Goal: Information Seeking & Learning: Learn about a topic

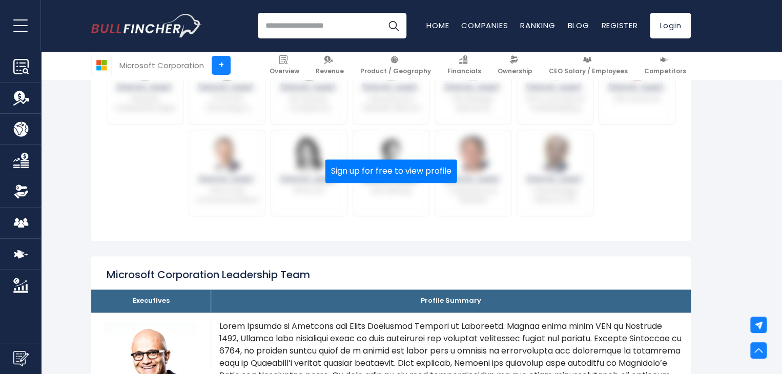
scroll to position [512, 0]
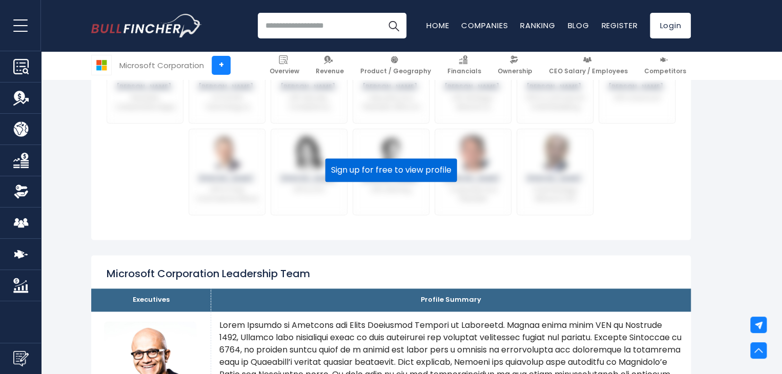
click at [444, 174] on button "Sign up for free to view profile" at bounding box center [391, 170] width 132 height 24
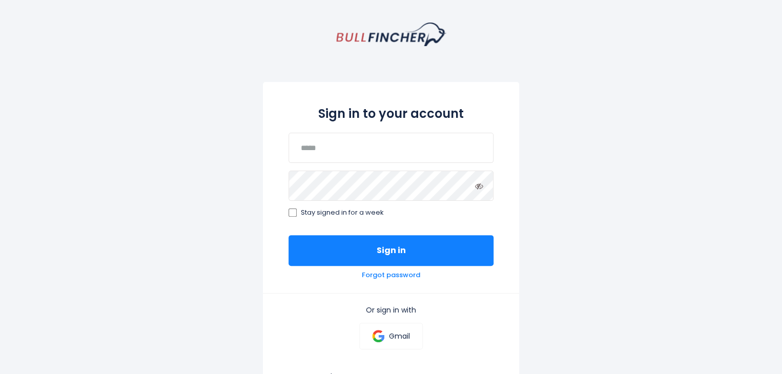
scroll to position [51, 0]
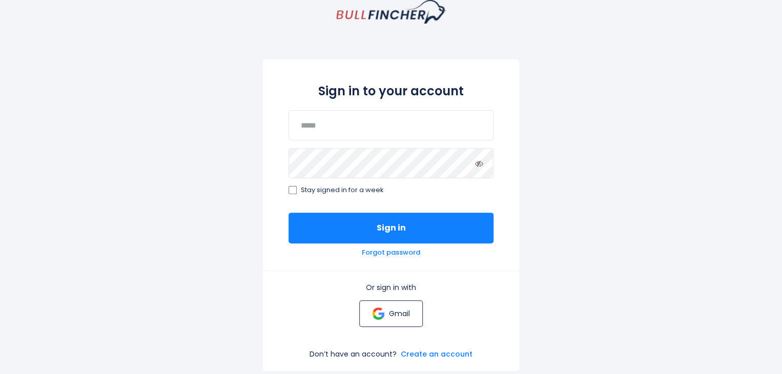
click at [383, 318] on img at bounding box center [378, 313] width 12 height 12
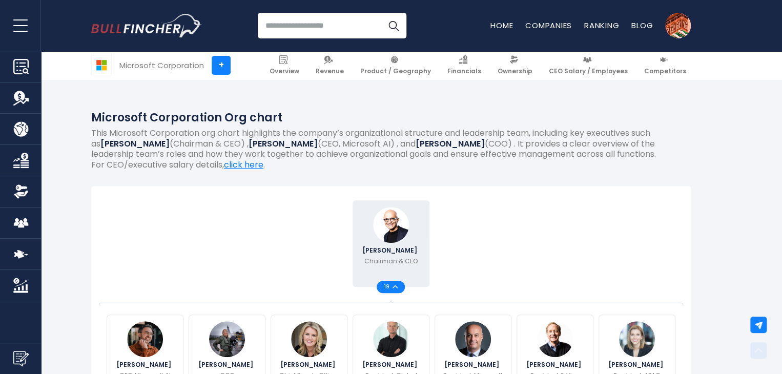
scroll to position [205, 0]
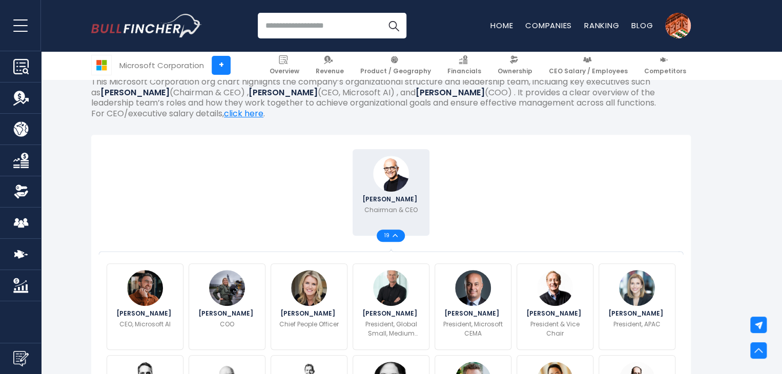
click at [399, 234] on div "19" at bounding box center [390, 235] width 28 height 12
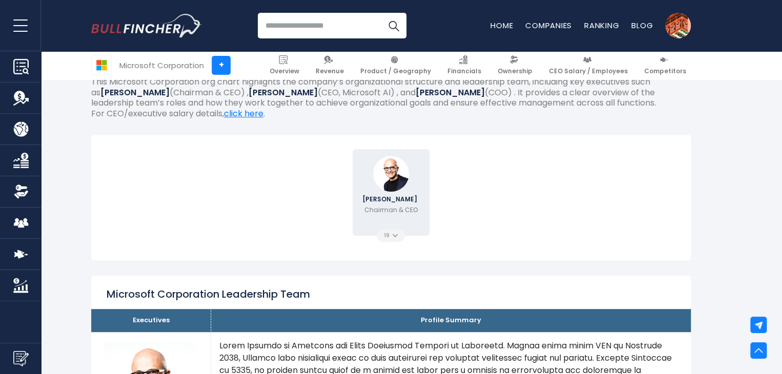
click at [394, 237] on img at bounding box center [394, 236] width 5 height 4
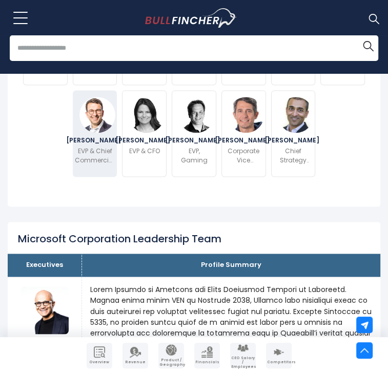
scroll to position [675, 0]
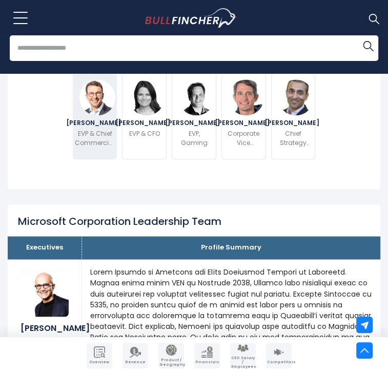
click at [91, 130] on p "EVP & Chief Commercial Officer" at bounding box center [95, 138] width 40 height 18
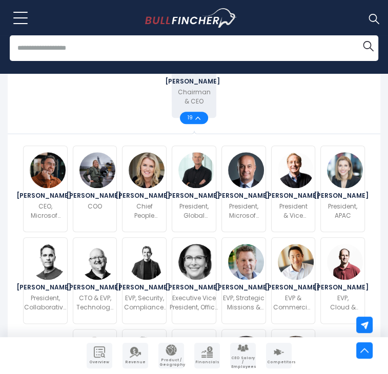
scroll to position [436, 0]
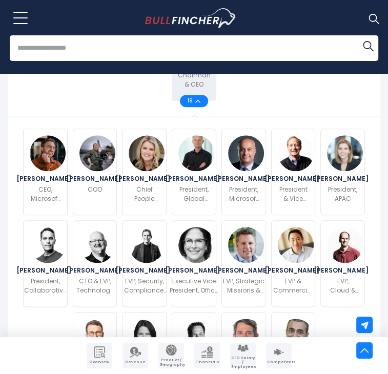
click at [332, 305] on div "[PERSON_NAME] CEO, Microsoft AI [PERSON_NAME] COO [PERSON_NAME]" at bounding box center [193, 263] width 347 height 275
drag, startPoint x: 372, startPoint y: 151, endPoint x: 373, endPoint y: 125, distance: 25.6
click at [369, 134] on div "[PERSON_NAME] Chairman & CEO 19 [PERSON_NAME] CEO, Microsoft AI" at bounding box center [194, 211] width 372 height 433
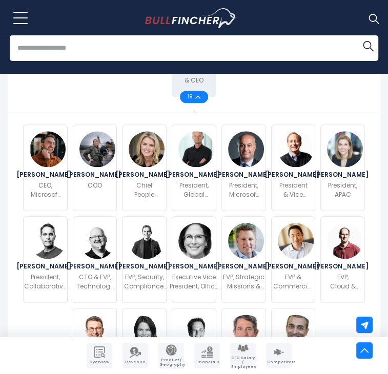
scroll to position [467, 0]
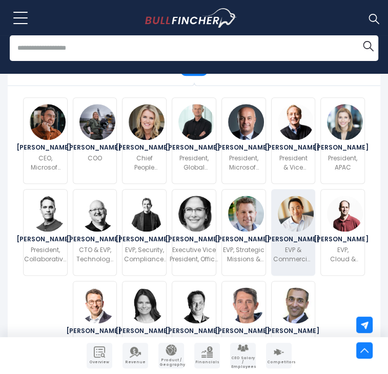
click at [286, 236] on span "[PERSON_NAME]" at bounding box center [293, 239] width 58 height 6
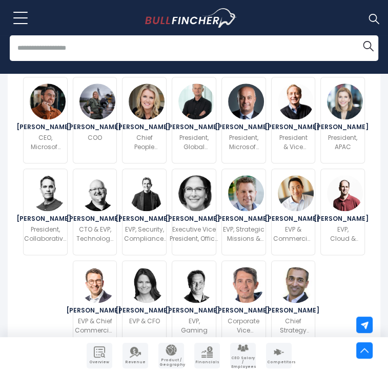
scroll to position [482, 0]
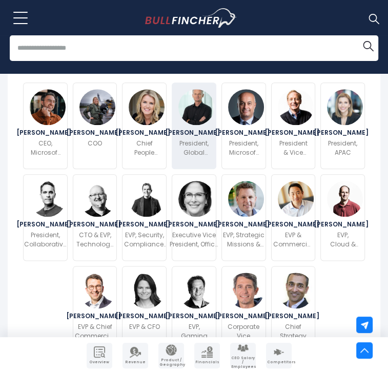
click at [204, 125] on div "[PERSON_NAME] President, Global Small, Medium Enterprises And Channel" at bounding box center [194, 125] width 45 height 87
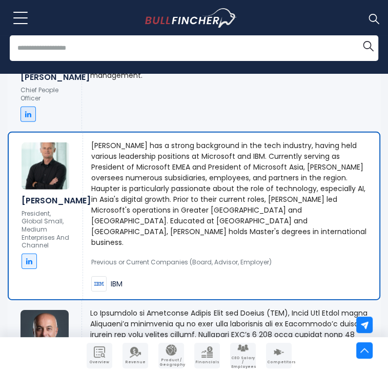
scroll to position [1442, 0]
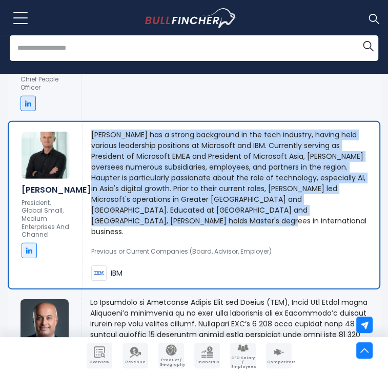
drag, startPoint x: 92, startPoint y: 120, endPoint x: 123, endPoint y: 211, distance: 96.5
click at [123, 211] on p "[PERSON_NAME] has a strong background in the tech industry, having held various…" at bounding box center [231, 184] width 280 height 108
drag, startPoint x: 359, startPoint y: 0, endPoint x: 160, endPoint y: 149, distance: 248.4
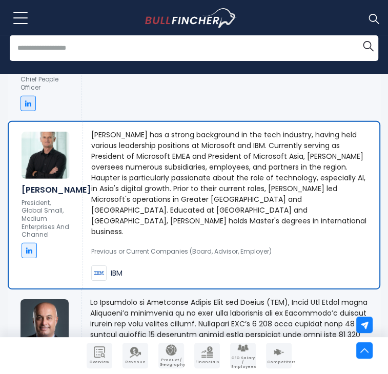
click at [375, 96] on div "Amy Coleman serves as the Chief Human Resources Officer at Medio Systems and ha…" at bounding box center [231, 59] width 298 height 122
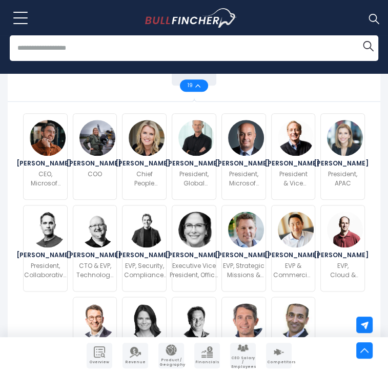
scroll to position [469, 0]
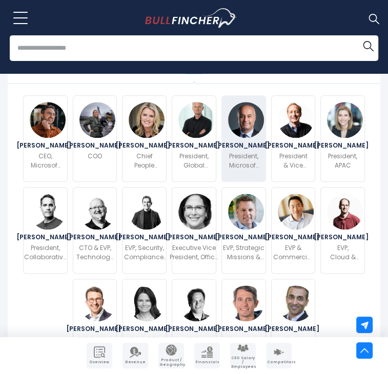
click at [248, 142] on span "[PERSON_NAME]" at bounding box center [244, 145] width 58 height 6
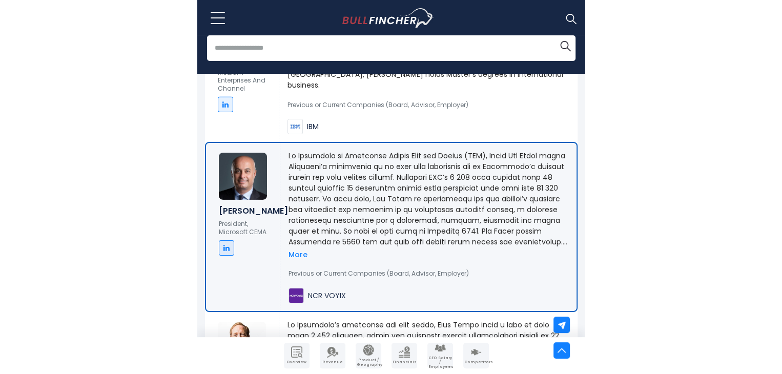
scroll to position [1606, 0]
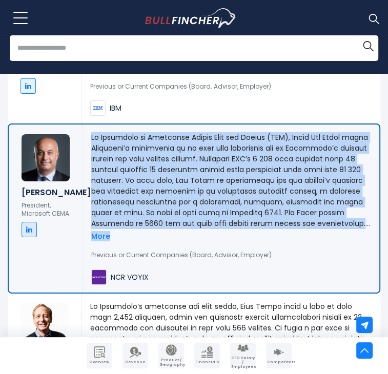
drag, startPoint x: 91, startPoint y: 115, endPoint x: 342, endPoint y: 208, distance: 267.7
click at [342, 208] on div "More" at bounding box center [231, 186] width 280 height 109
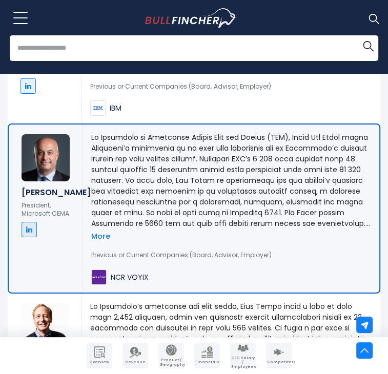
click at [231, 216] on div "More" at bounding box center [231, 186] width 280 height 109
click at [108, 231] on link "More" at bounding box center [100, 235] width 19 height 9
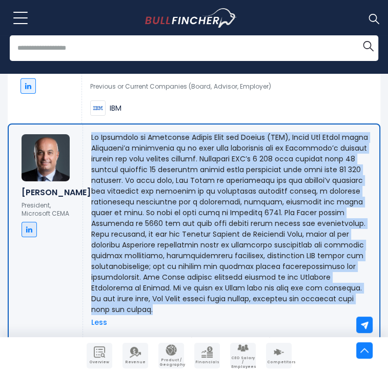
drag, startPoint x: 91, startPoint y: 117, endPoint x: 355, endPoint y: 279, distance: 309.9
click at [355, 279] on p at bounding box center [231, 223] width 280 height 183
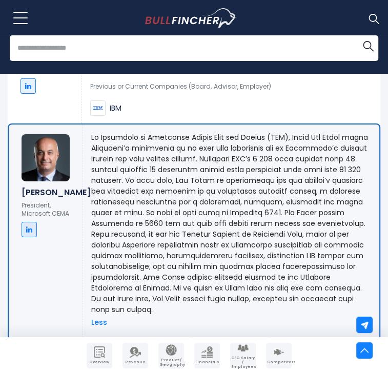
click at [329, 91] on div "Previous or Current Companies (Board, Advisor, Employer) IBM" at bounding box center [231, 94] width 282 height 44
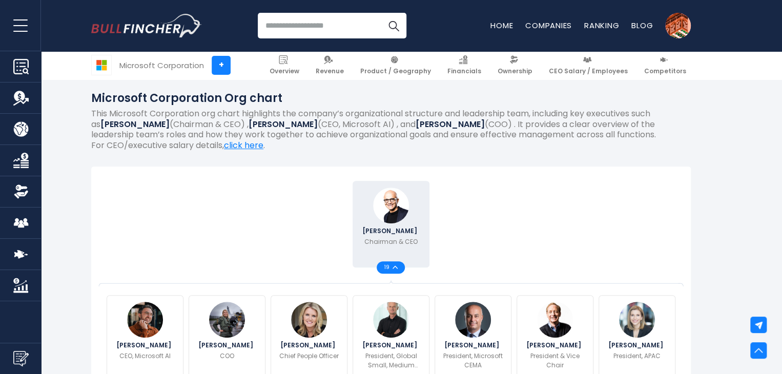
scroll to position [172, 0]
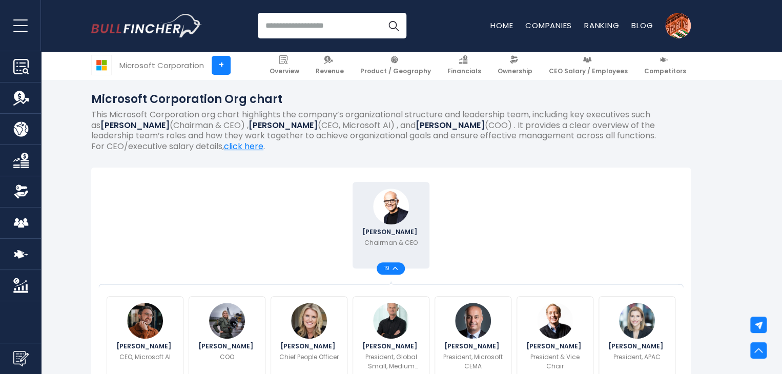
click at [586, 179] on div "Satya Nadella Chairman & CEO 19" at bounding box center [391, 225] width 574 height 92
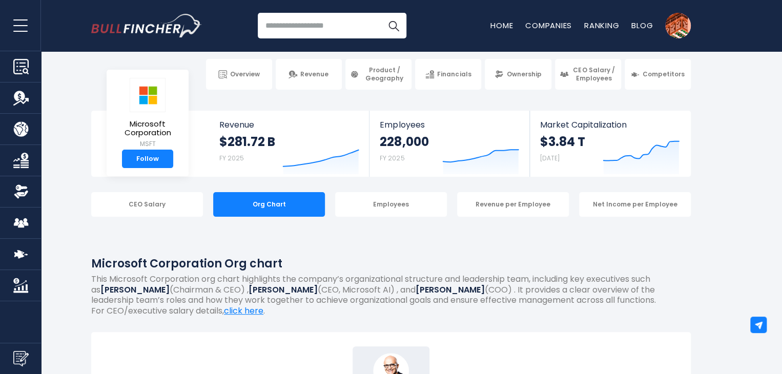
scroll to position [0, 0]
